Goal: Information Seeking & Learning: Find specific page/section

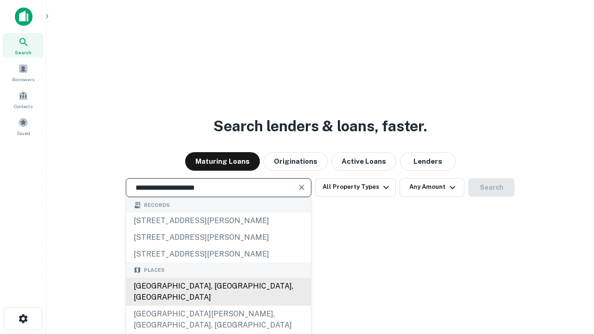
click at [218, 306] on div "[GEOGRAPHIC_DATA], [GEOGRAPHIC_DATA], [GEOGRAPHIC_DATA]" at bounding box center [218, 292] width 185 height 28
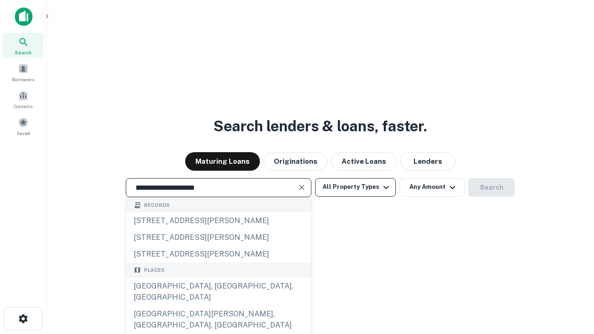
click at [355, 187] on button "All Property Types" at bounding box center [355, 187] width 81 height 19
type input "**********"
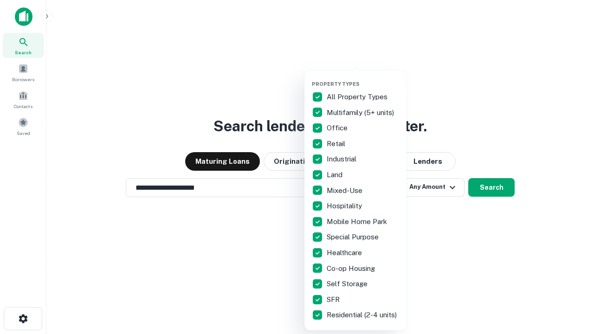
click at [363, 78] on button "button" at bounding box center [363, 78] width 102 height 0
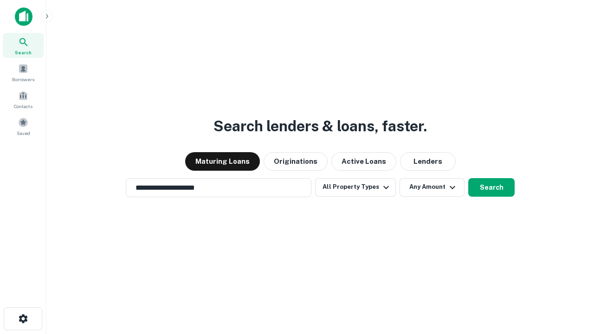
scroll to position [14, 0]
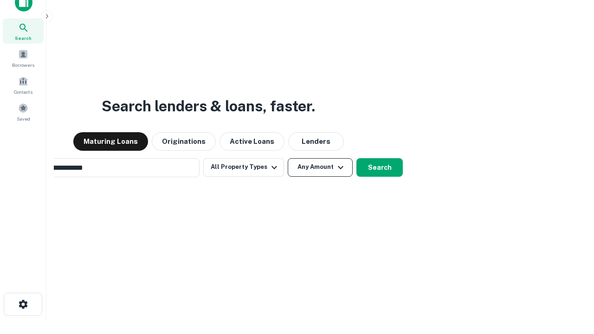
click at [288, 158] on button "Any Amount" at bounding box center [320, 167] width 65 height 19
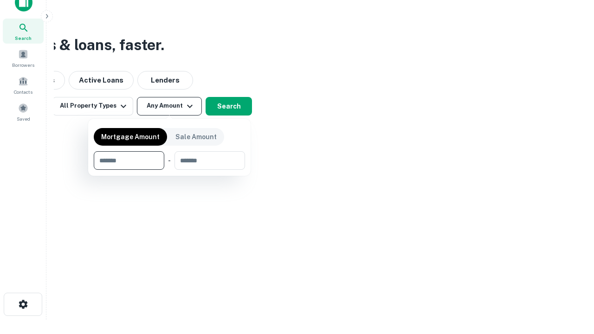
scroll to position [15, 0]
type input "*******"
click at [169, 170] on button "button" at bounding box center [169, 170] width 151 height 0
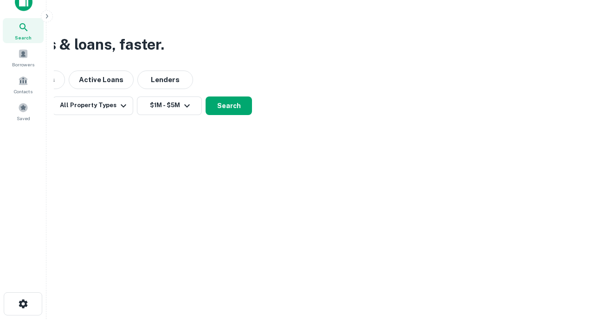
scroll to position [14, 0]
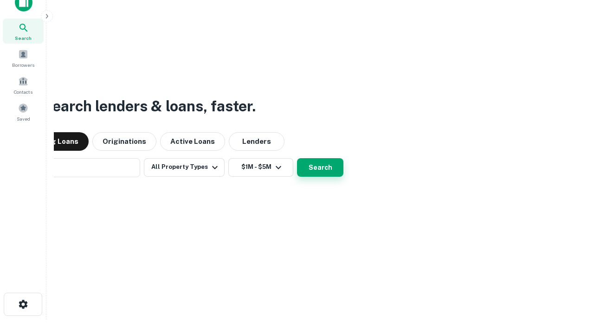
click at [297, 158] on button "Search" at bounding box center [320, 167] width 46 height 19
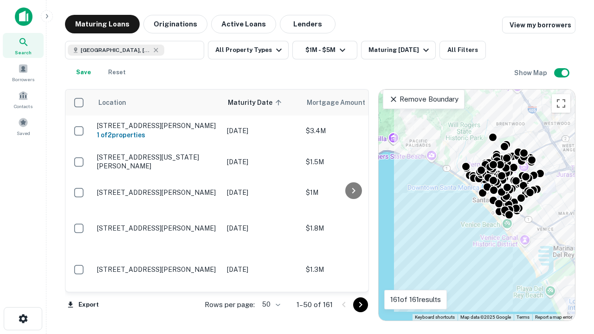
click at [270, 304] on body "Search Borrowers Contacts Saved Maturing Loans Originations Active Loans Lender…" at bounding box center [297, 167] width 594 height 334
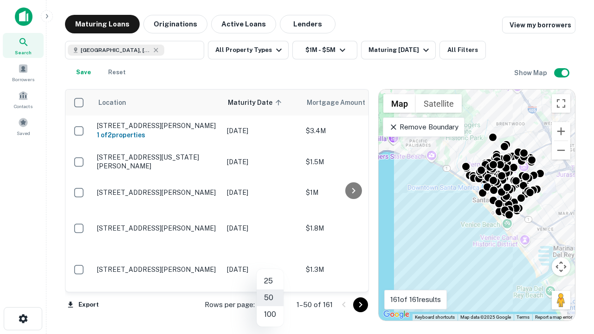
click at [270, 281] on li "25" at bounding box center [270, 281] width 27 height 17
